Goal: Task Accomplishment & Management: Complete application form

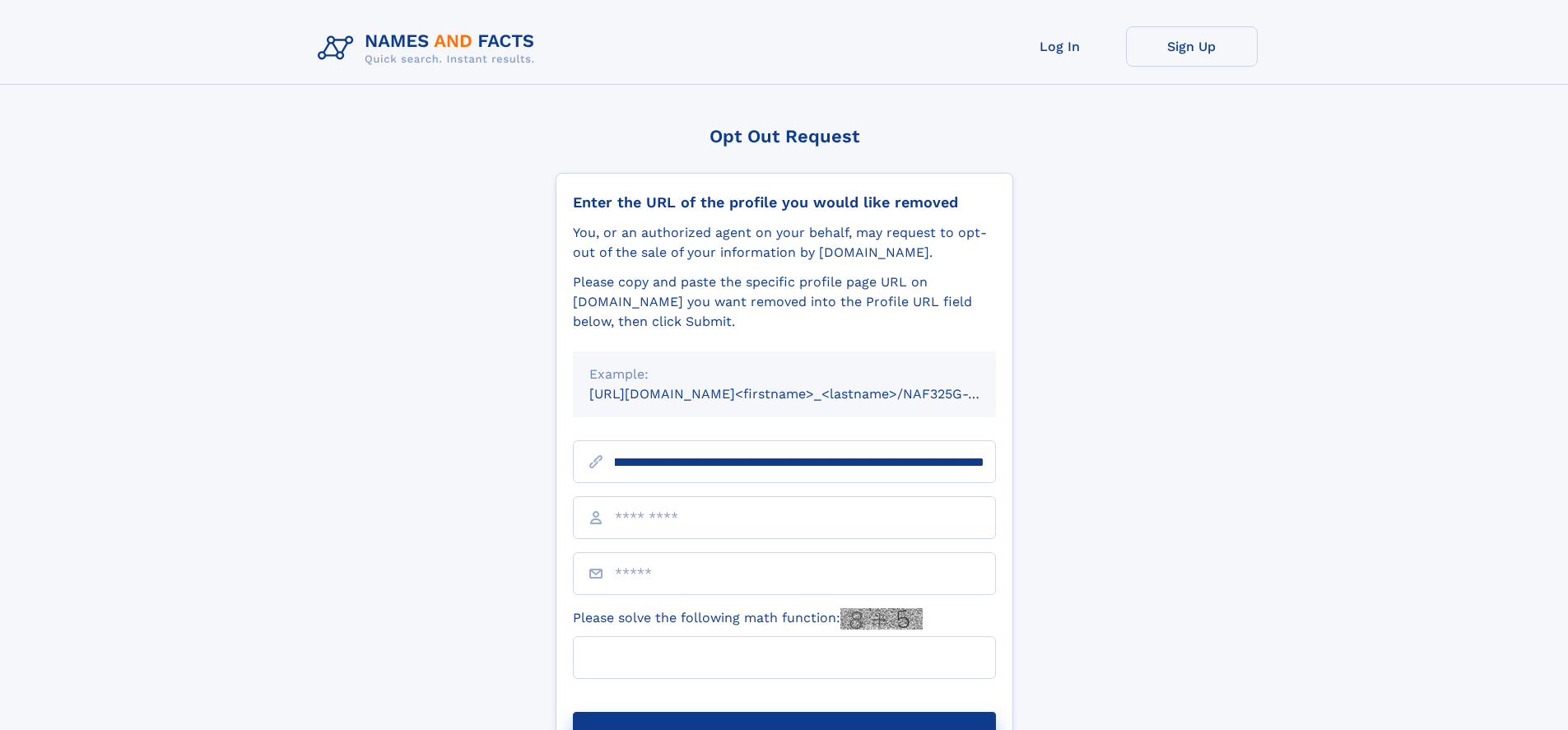
scroll to position [0, 210]
type input "**********"
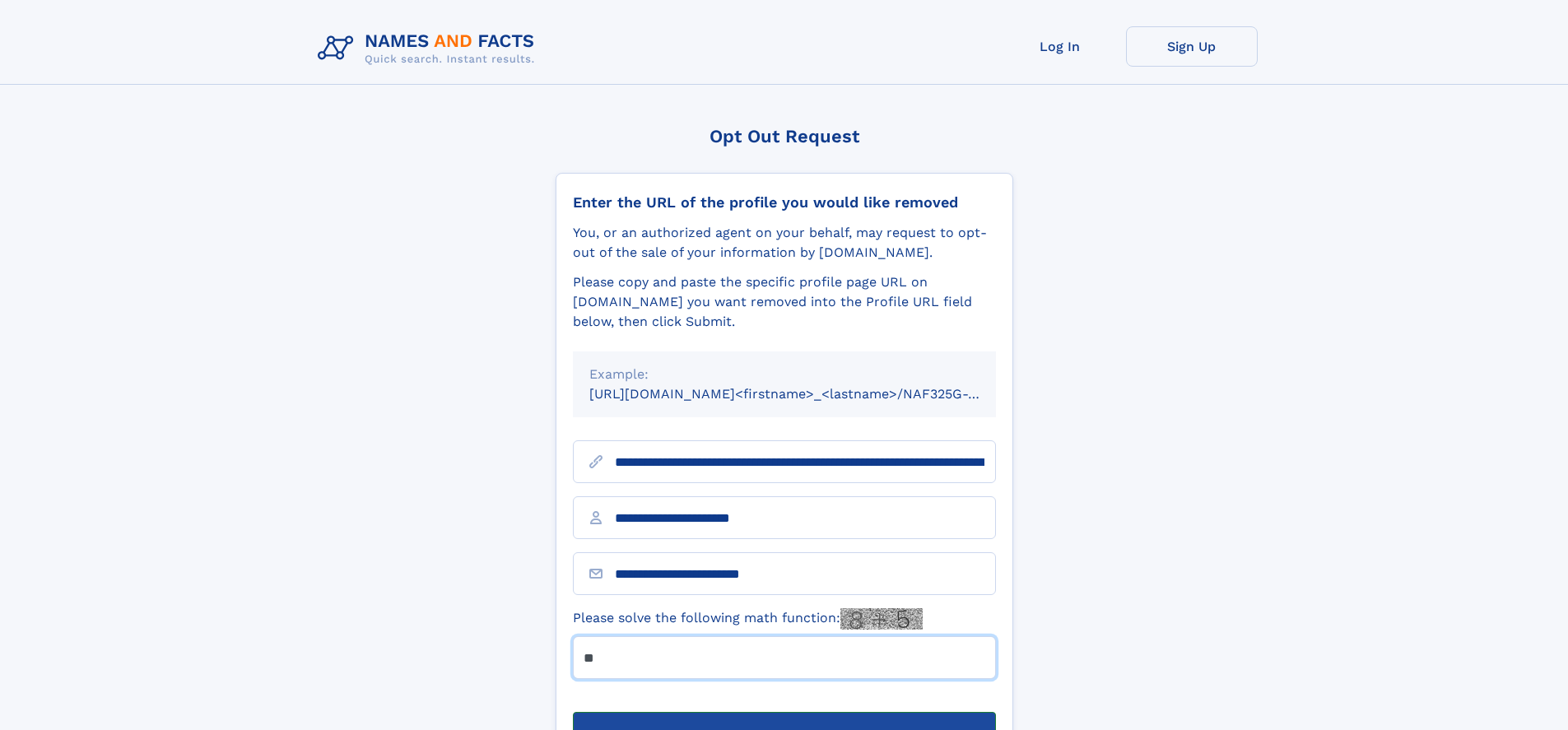
type input "**"
click at [784, 712] on button "Submit Opt Out Request" at bounding box center [784, 738] width 424 height 53
